Goal: Task Accomplishment & Management: Manage account settings

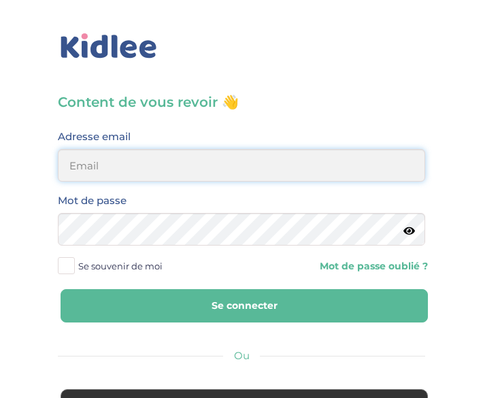
type input "[EMAIL_ADDRESS][DOMAIN_NAME]"
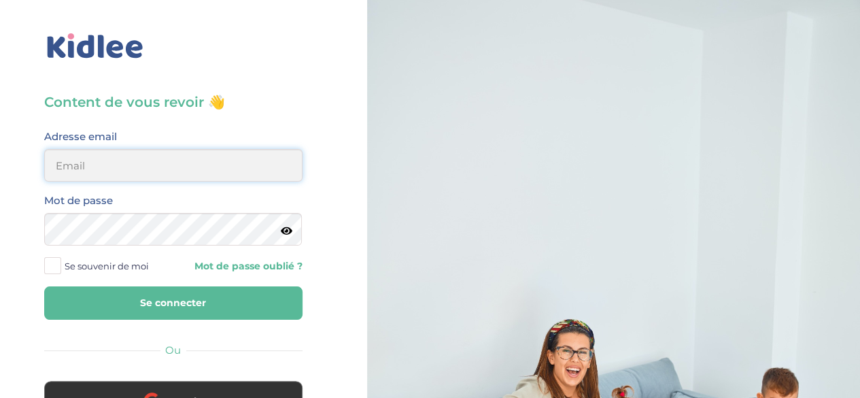
type input "[EMAIL_ADDRESS][DOMAIN_NAME]"
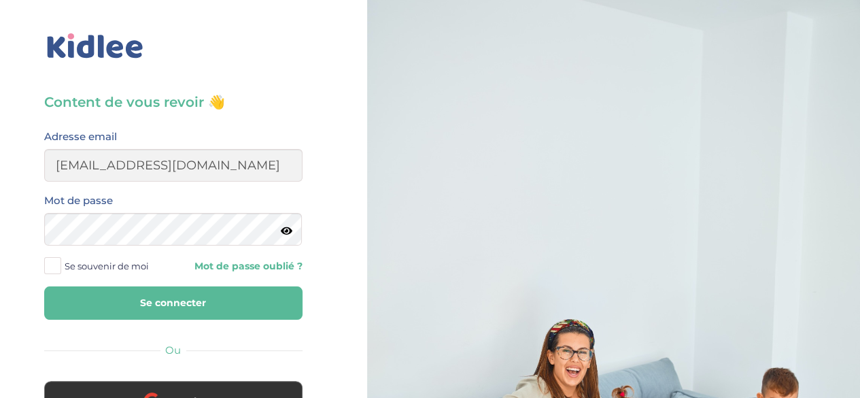
click at [129, 269] on span "Se souvenir de moi" at bounding box center [107, 266] width 84 height 18
click at [0, 0] on input "Se souvenir de moi" at bounding box center [0, 0] width 0 height 0
click at [133, 288] on button "Se connecter" at bounding box center [173, 302] width 258 height 33
